Goal: Information Seeking & Learning: Learn about a topic

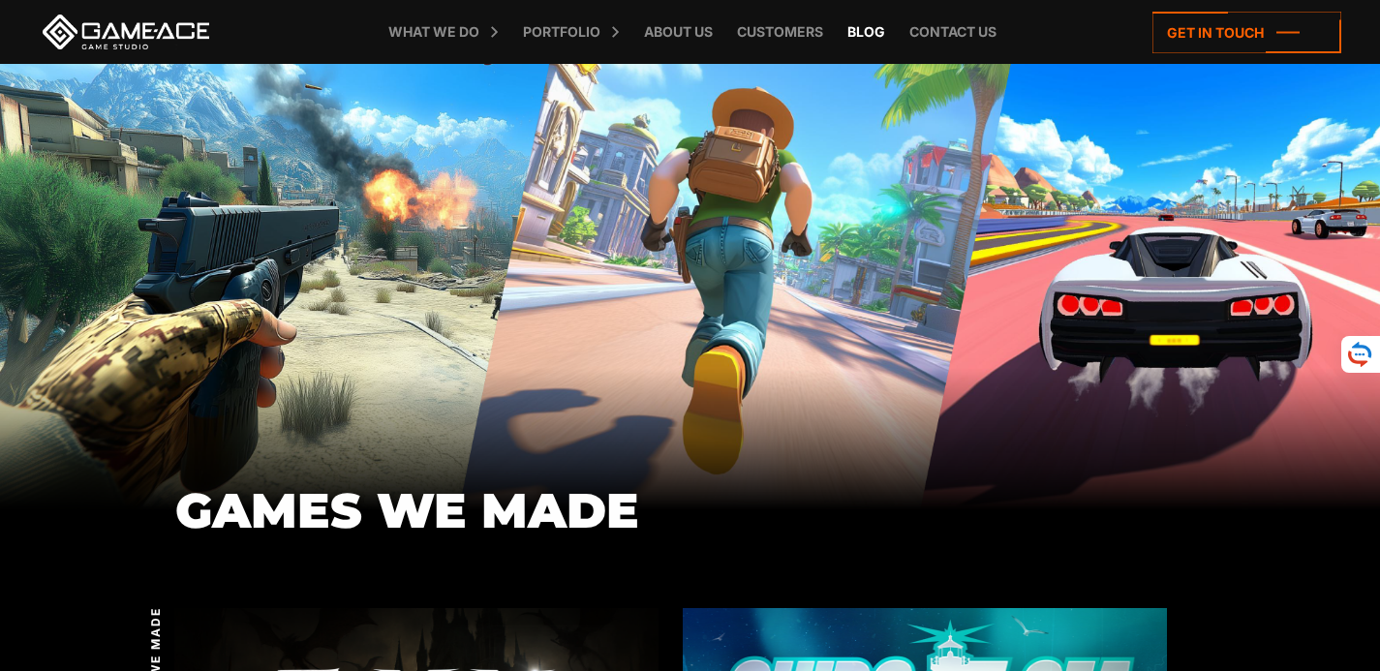
click at [878, 28] on link "Blog" at bounding box center [866, 32] width 57 height 64
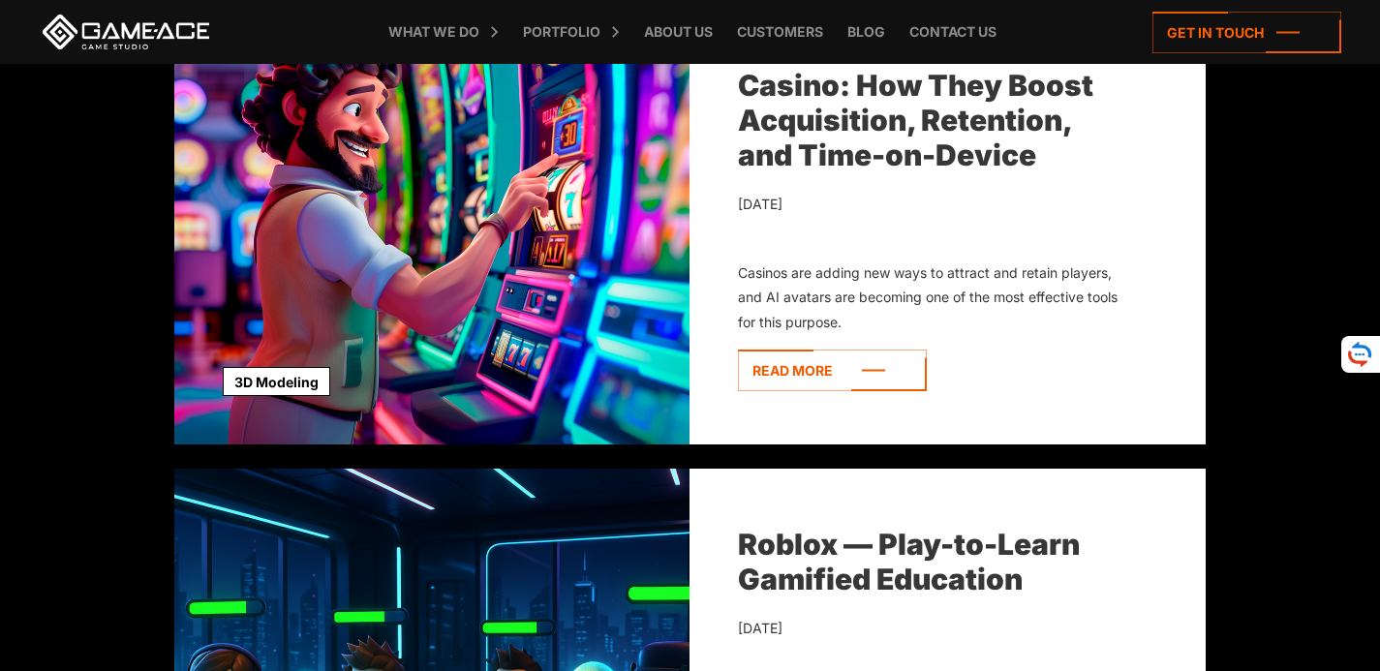
scroll to position [1255, 0]
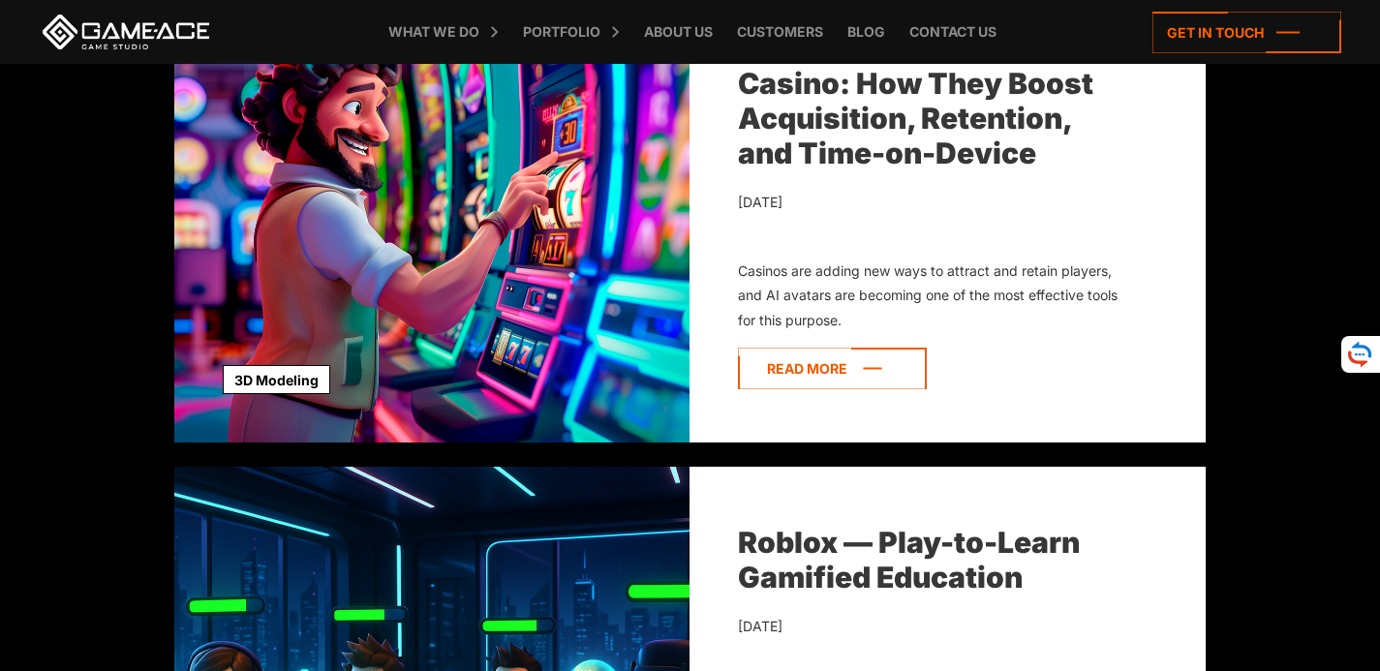
click at [839, 349] on icon at bounding box center [832, 369] width 189 height 42
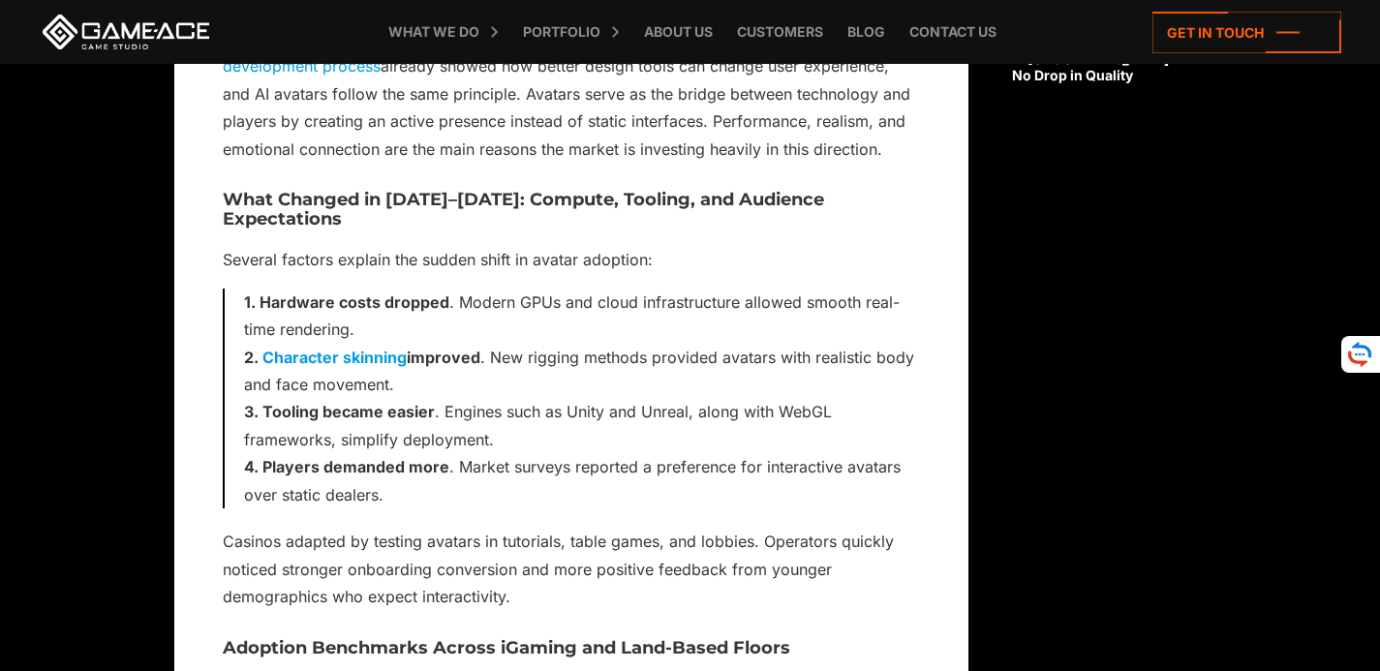
scroll to position [1836, 0]
drag, startPoint x: 441, startPoint y: 393, endPoint x: 499, endPoint y: 393, distance: 58.1
click at [499, 399] on li "Tooling became easier . Engines such as Unity and Unreal, along with WebGL fram…" at bounding box center [582, 426] width 676 height 55
click at [577, 399] on li "Tooling became easier . Engines such as Unity and Unreal, along with WebGL fram…" at bounding box center [582, 426] width 676 height 55
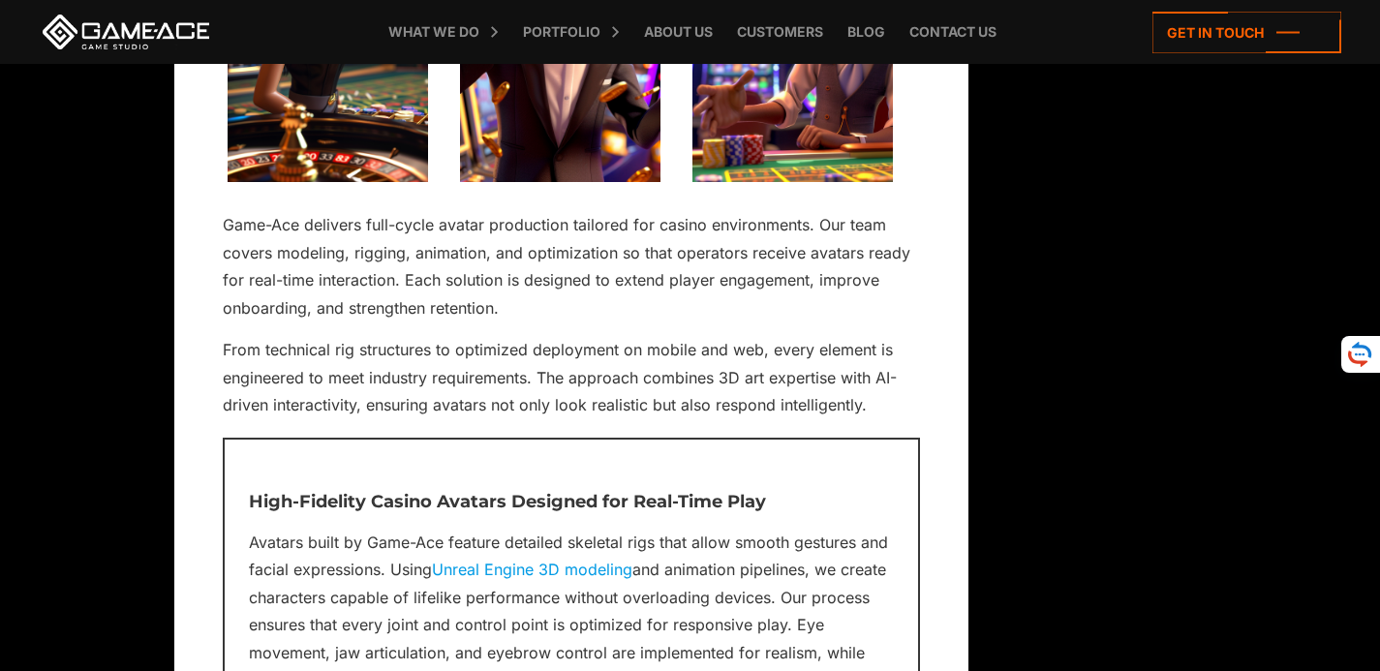
scroll to position [9295, 0]
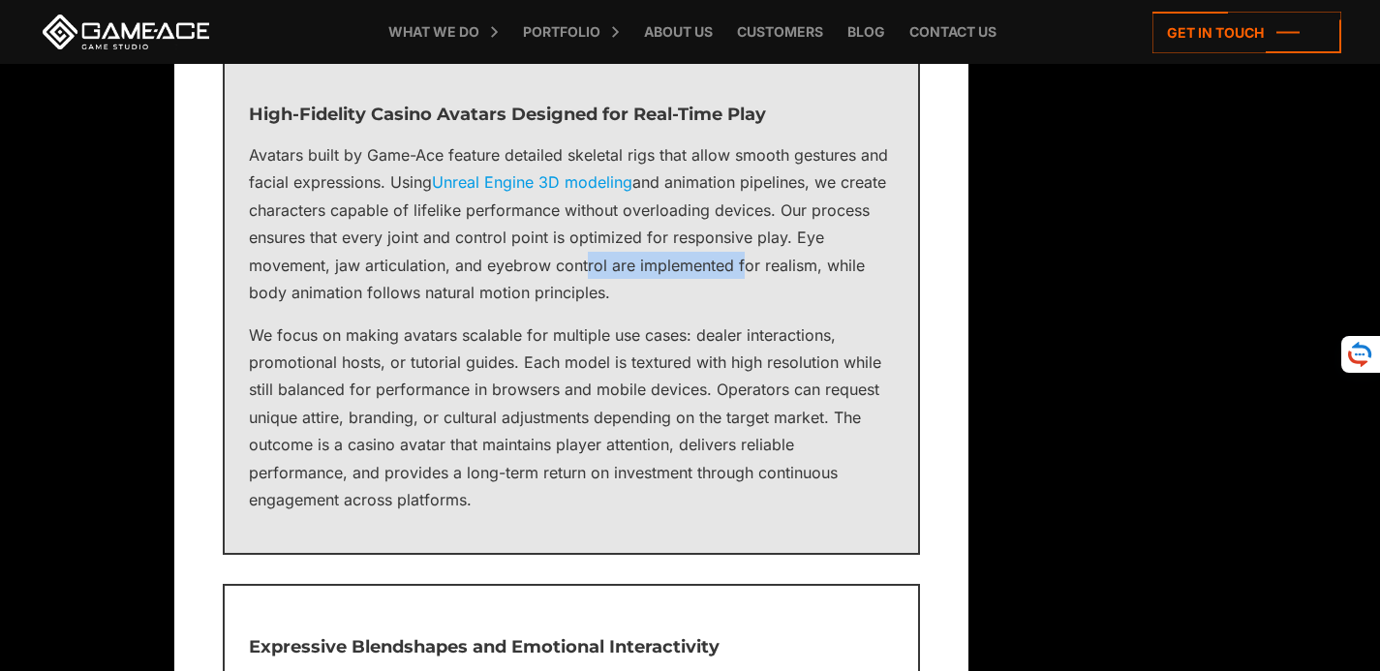
drag, startPoint x: 670, startPoint y: 266, endPoint x: 767, endPoint y: 264, distance: 96.9
click at [758, 264] on p "Avatars built by Game-Ace feature detailed skeletal rigs that allow smooth gest…" at bounding box center [571, 224] width 645 height 166
click at [603, 263] on p "Avatars built by Game-Ace feature detailed skeletal rigs that allow smooth gest…" at bounding box center [571, 224] width 645 height 166
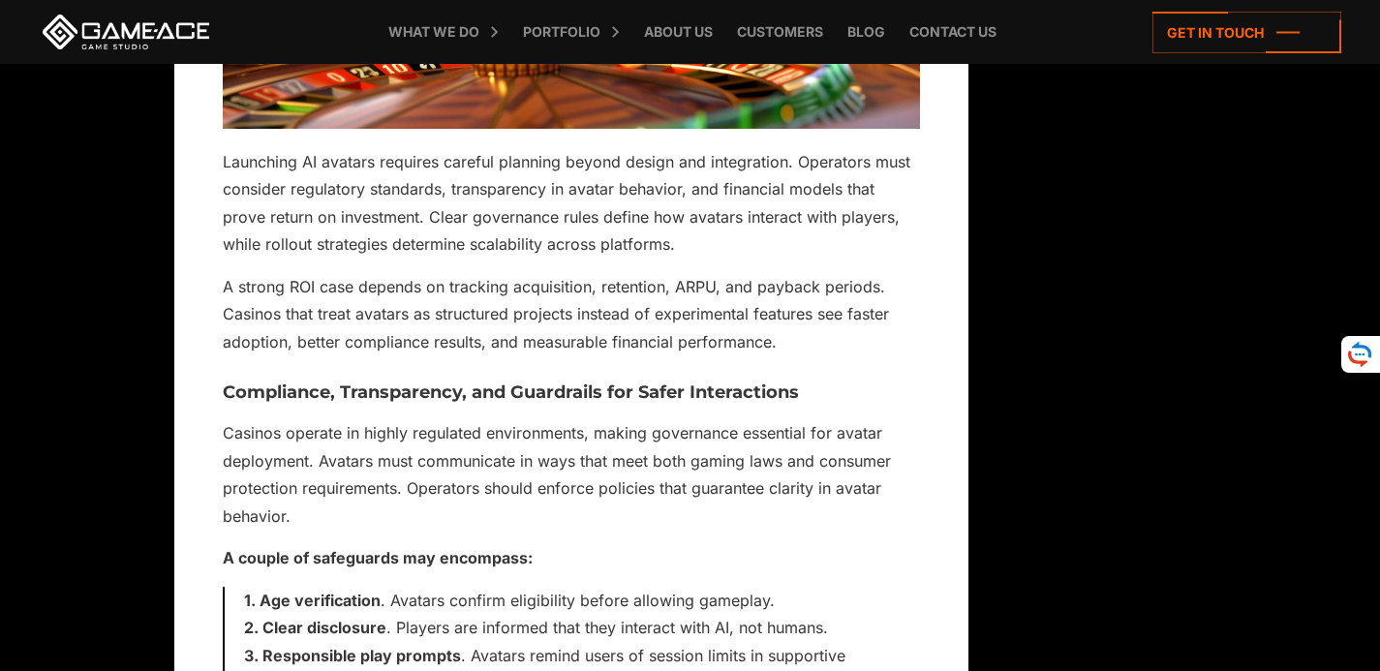
scroll to position [11840, 0]
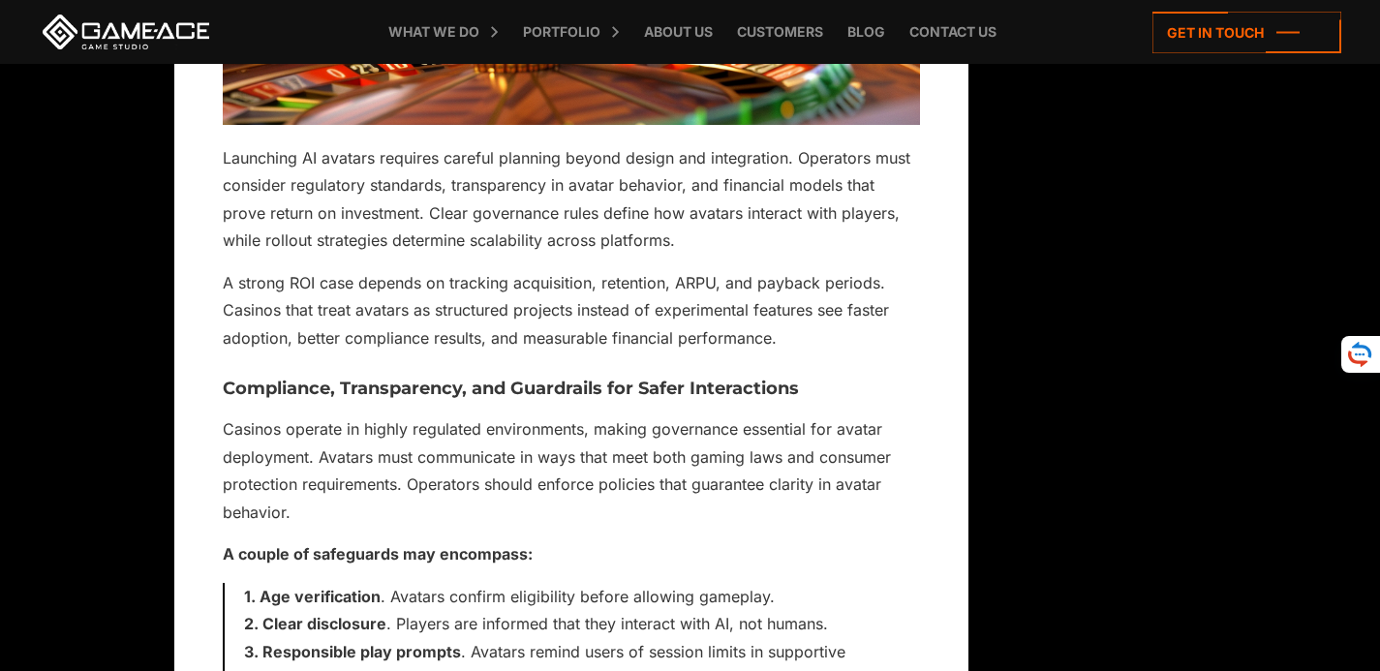
click at [563, 380] on h3 "Compliance, Transparency, and Guardrails for Safer Interactions" at bounding box center [571, 389] width 697 height 19
click at [652, 431] on p "Casinos operate in highly regulated environments, making governance essential f…" at bounding box center [571, 471] width 697 height 110
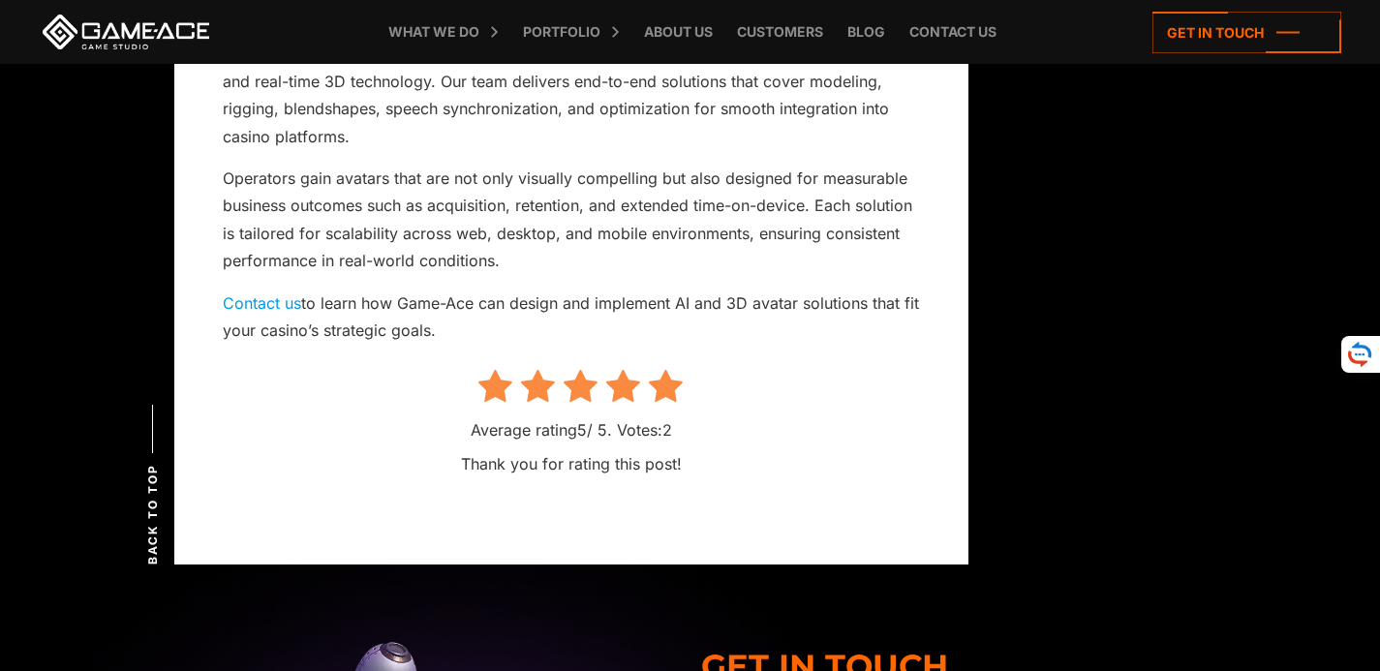
scroll to position [13390, 0]
